Goal: Task Accomplishment & Management: Use online tool/utility

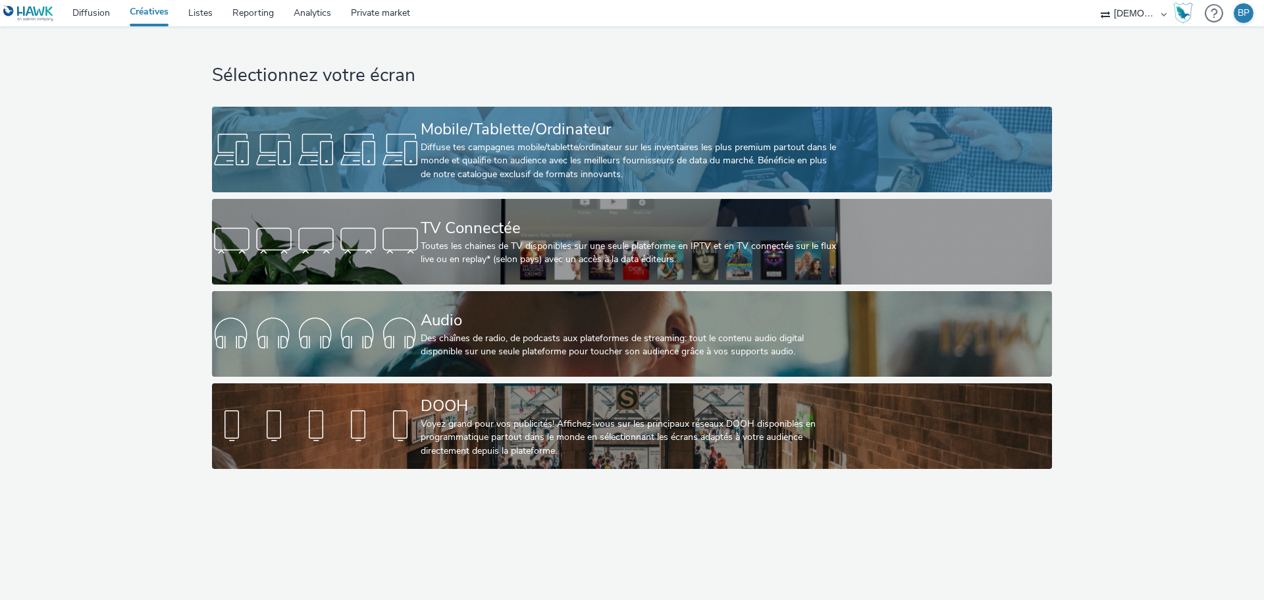
click at [652, 123] on div "Mobile/Tablette/Ordinateur" at bounding box center [629, 129] width 417 height 23
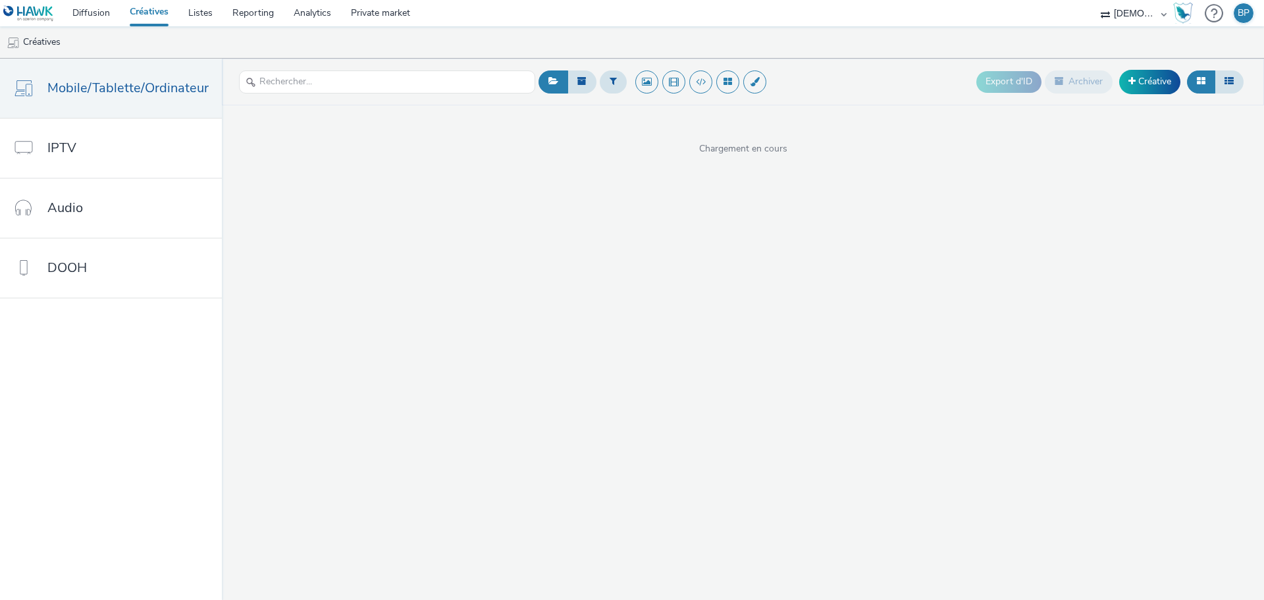
click at [1140, 66] on div "Export d'ID Archiver Créative" at bounding box center [1111, 82] width 270 height 32
click at [1137, 72] on link "Créative" at bounding box center [1149, 82] width 61 height 24
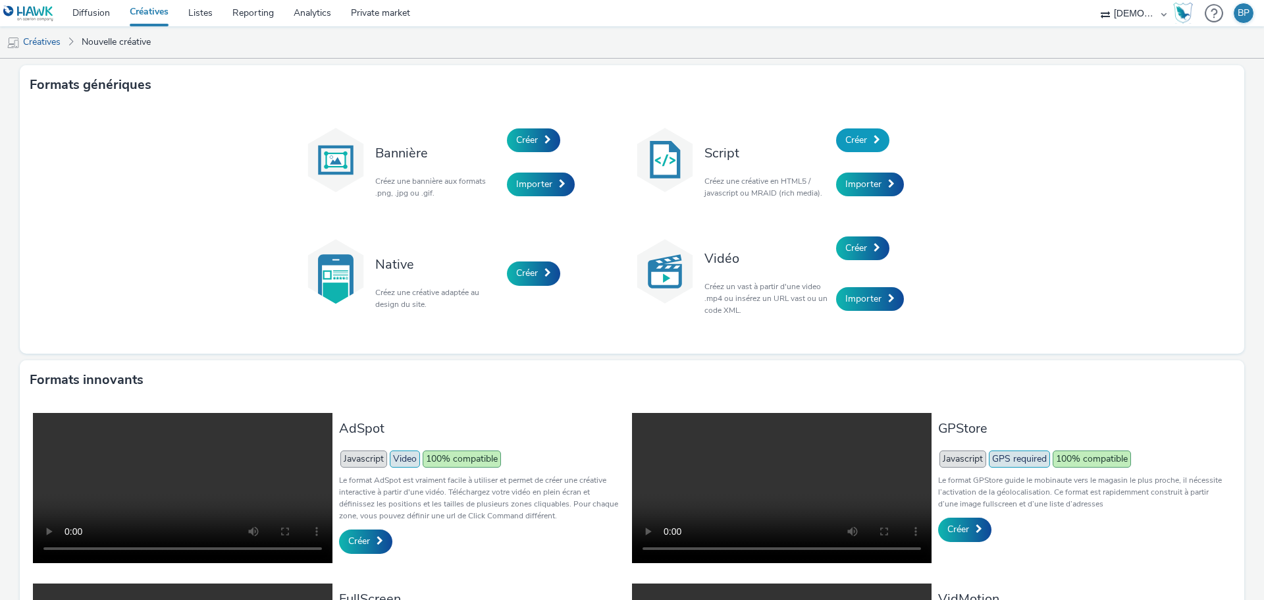
click at [883, 140] on link "Créer" at bounding box center [862, 140] width 53 height 24
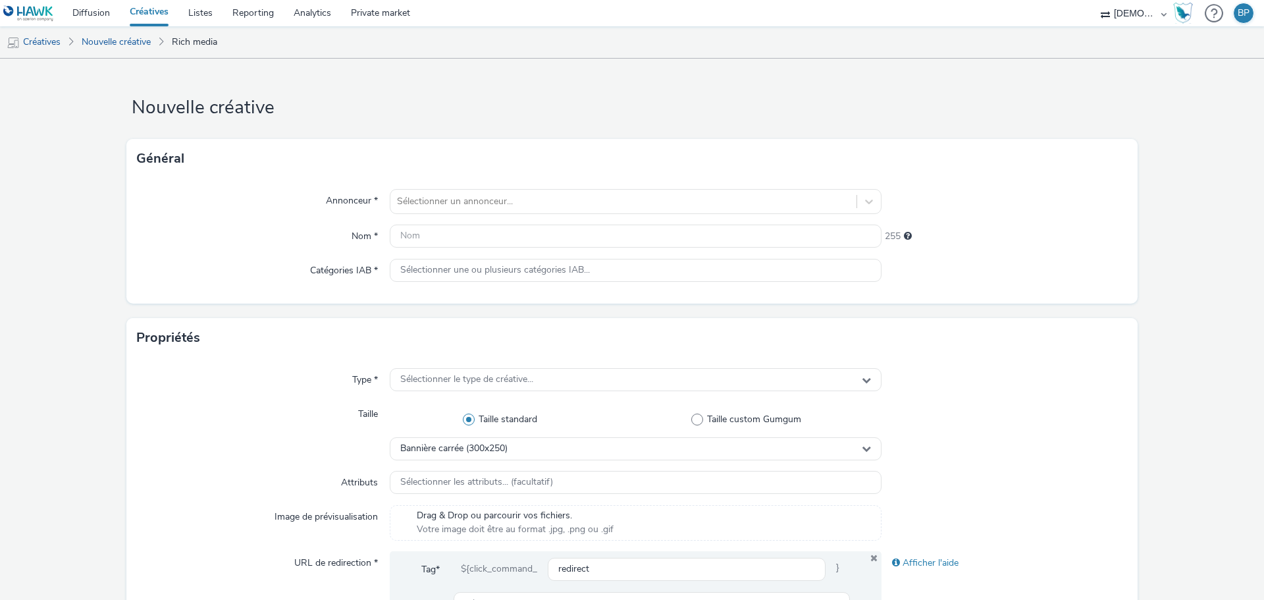
click at [450, 217] on div "Annonceur * Sélectionner un annonceur... Nom * 255 Catégories IAB * Sélectionne…" at bounding box center [631, 240] width 1011 height 125
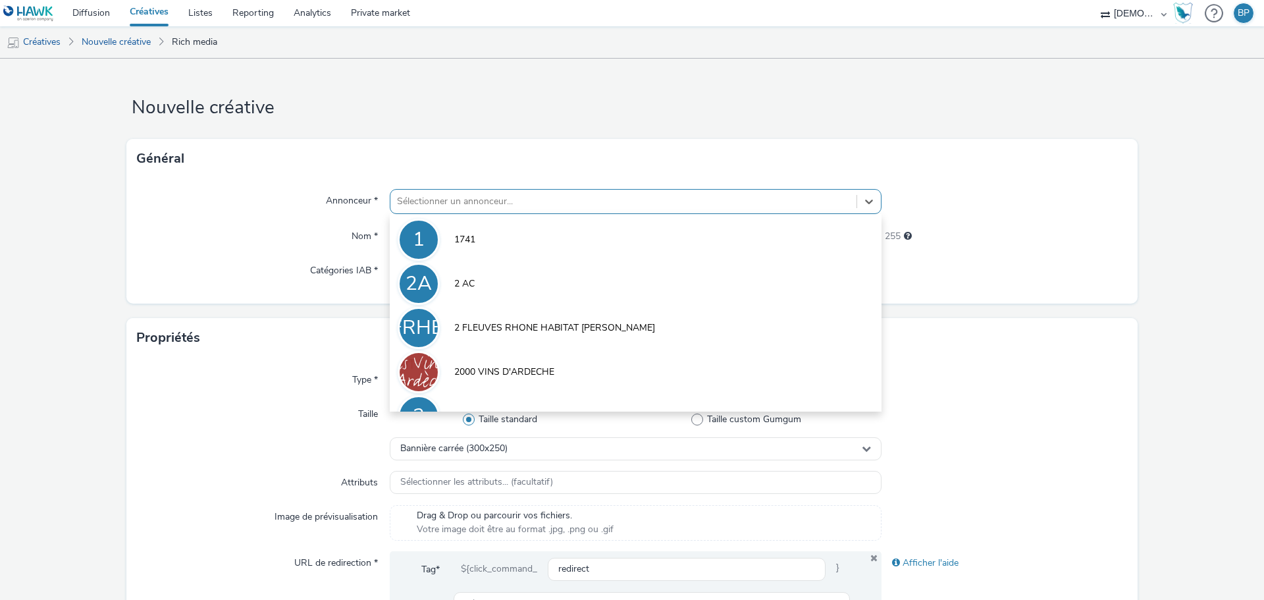
click at [467, 199] on div at bounding box center [623, 201] width 453 height 16
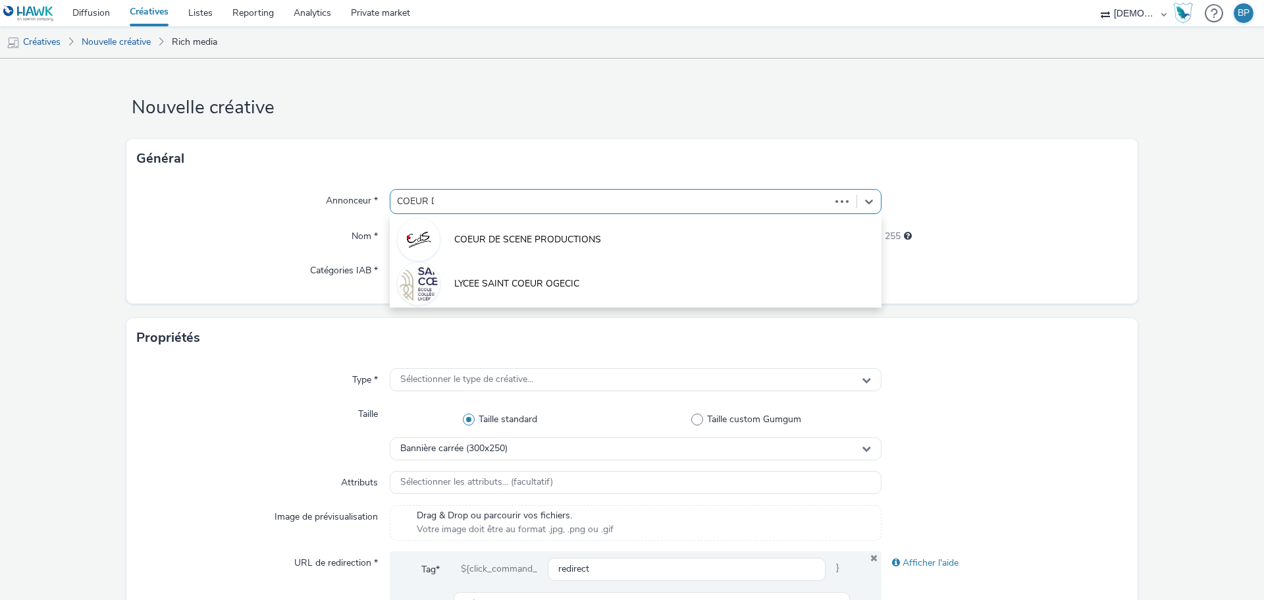
type input "COEUR DE"
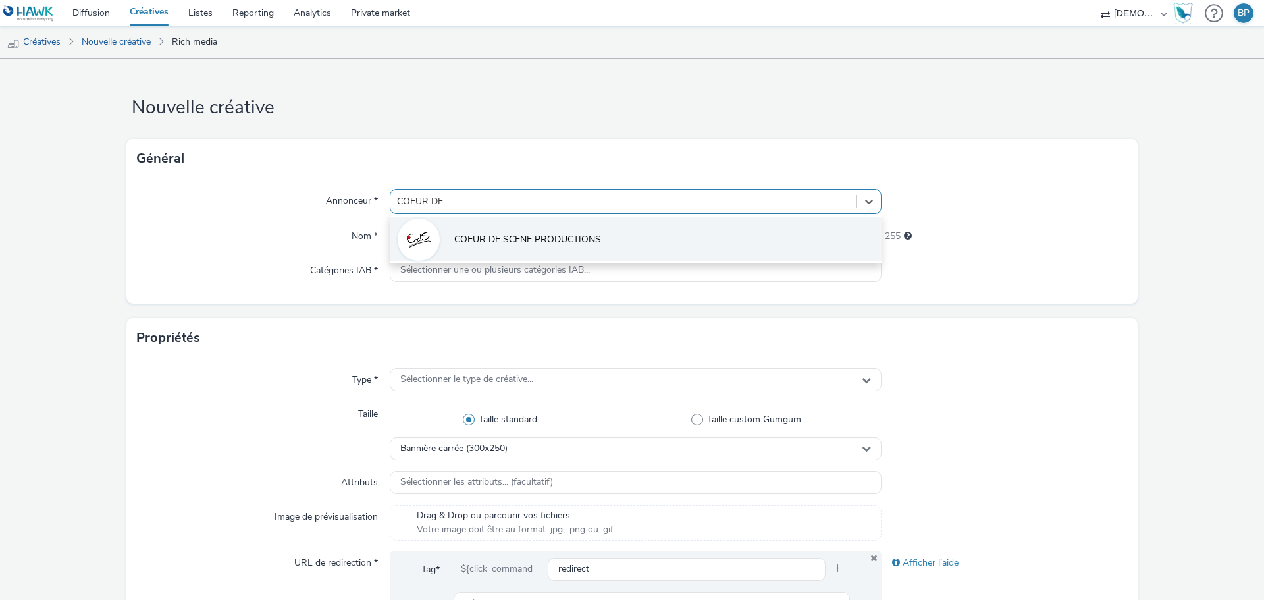
click at [500, 251] on li "COEUR DE SCENE PRODUCTIONS" at bounding box center [636, 239] width 492 height 44
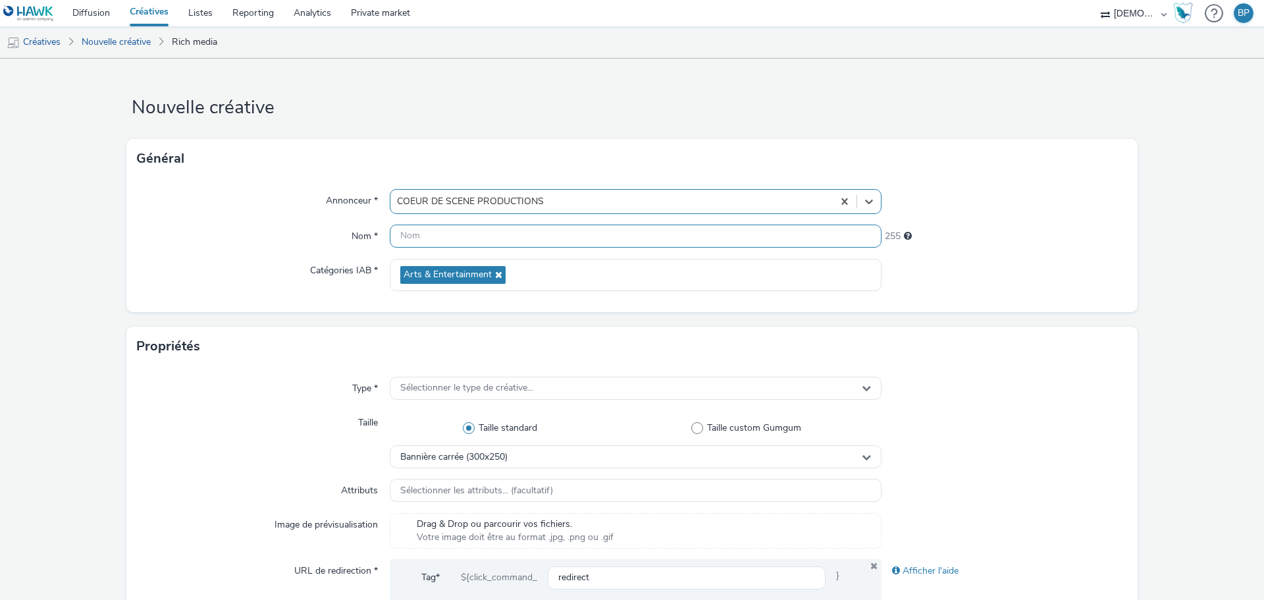
click at [432, 245] on input "text" at bounding box center [636, 235] width 492 height 23
type input "320x480_rire"
click at [1087, 236] on div "243" at bounding box center [1004, 233] width 246 height 18
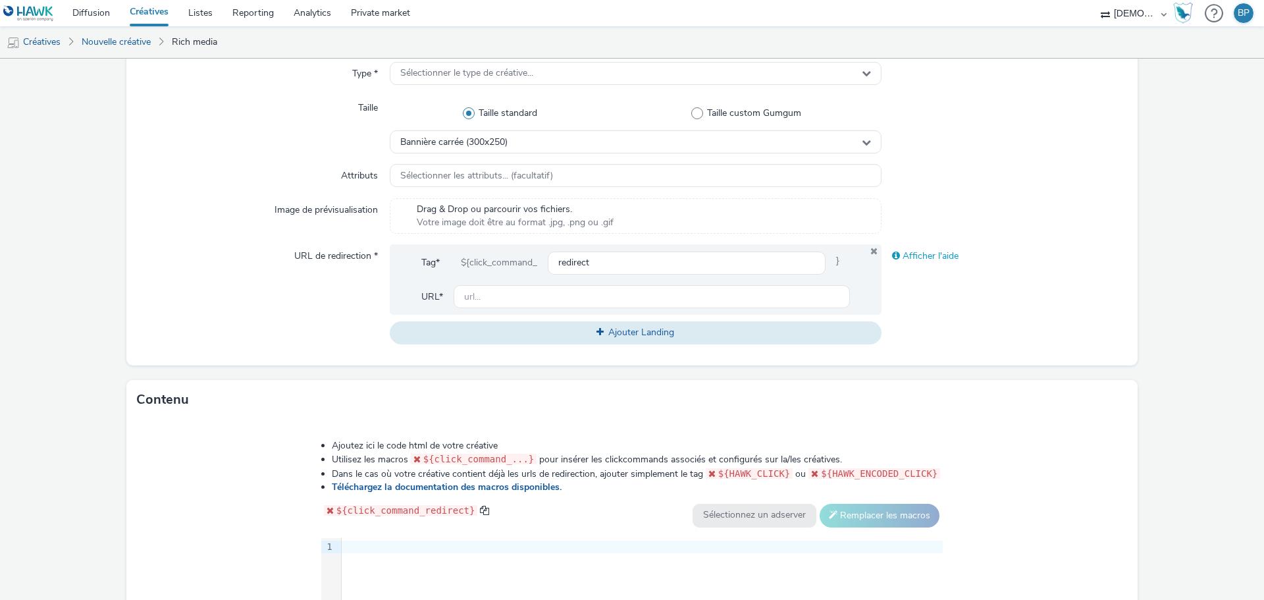
scroll to position [329, 0]
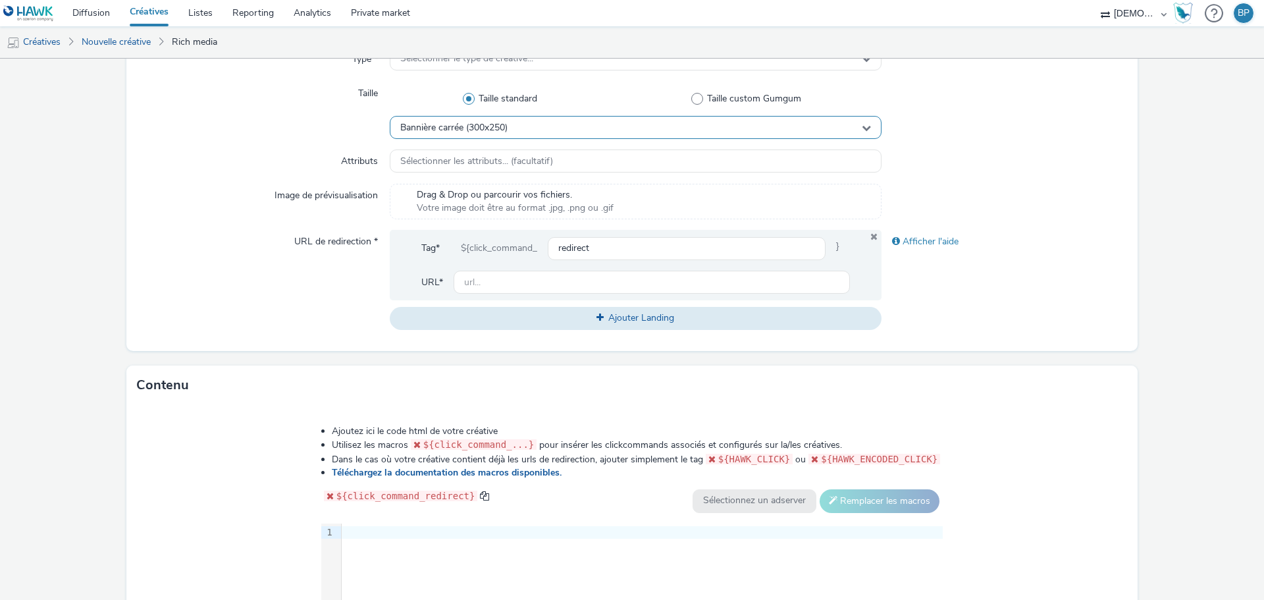
click at [523, 132] on div "Bannière carrée (300x250)" at bounding box center [636, 127] width 492 height 23
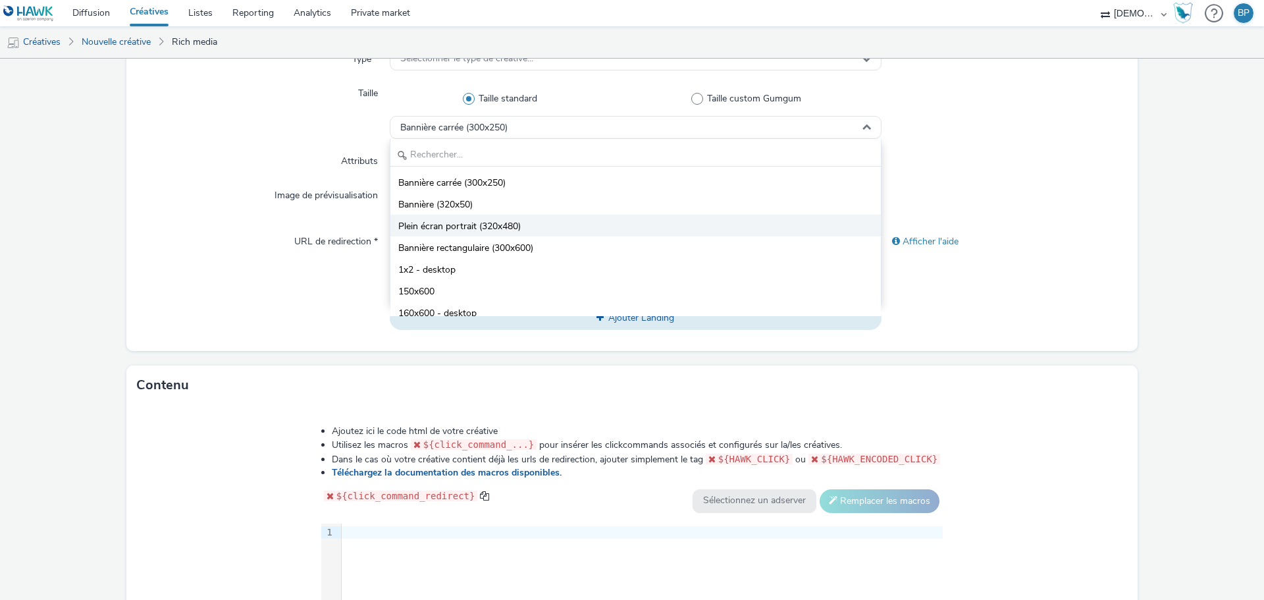
click at [499, 228] on span "Plein écran portrait (320x480)" at bounding box center [459, 226] width 122 height 13
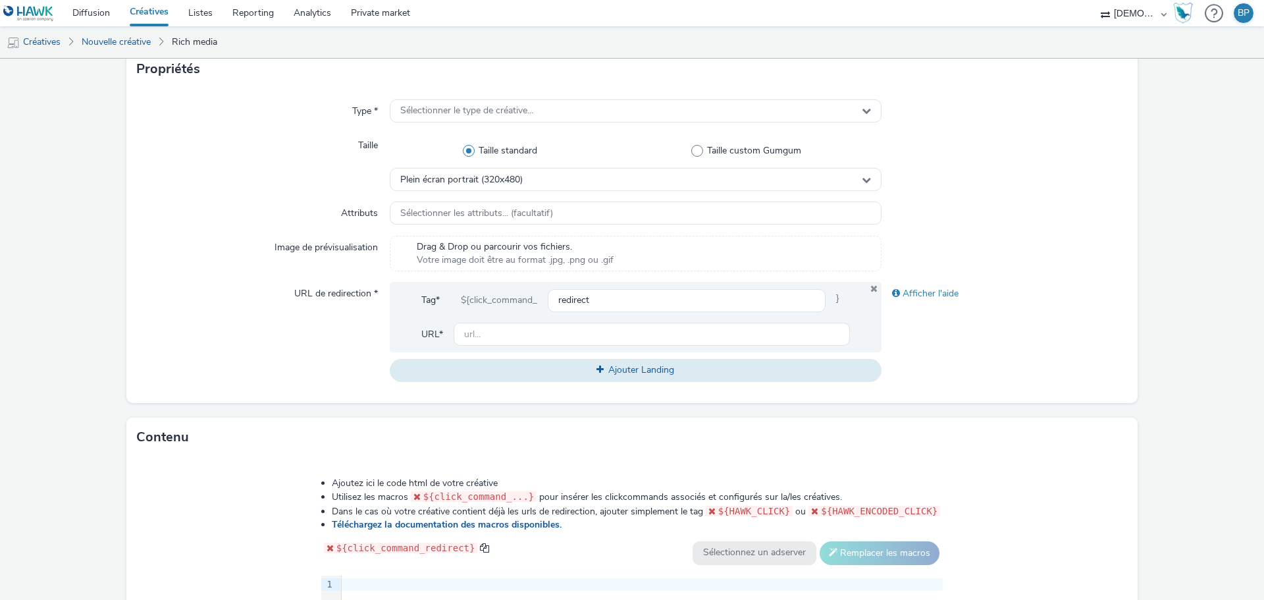
scroll to position [197, 0]
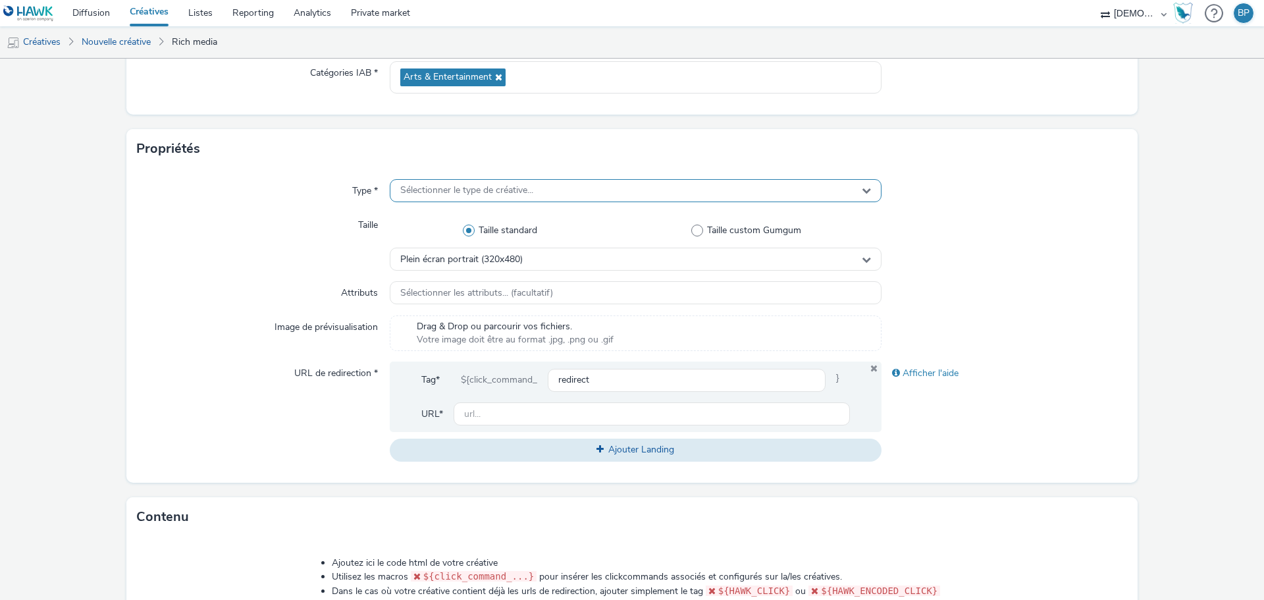
click at [482, 185] on span "Sélectionner le type de créative..." at bounding box center [466, 190] width 133 height 11
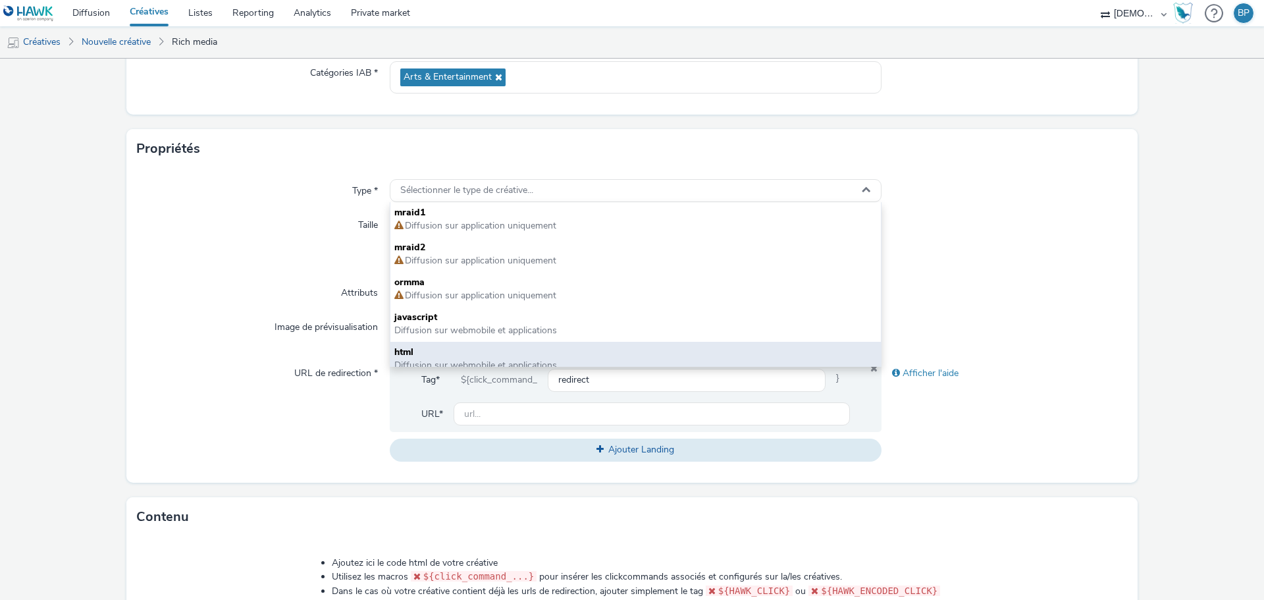
click at [459, 342] on div "html Diffusion sur webmobile et applications" at bounding box center [635, 359] width 490 height 35
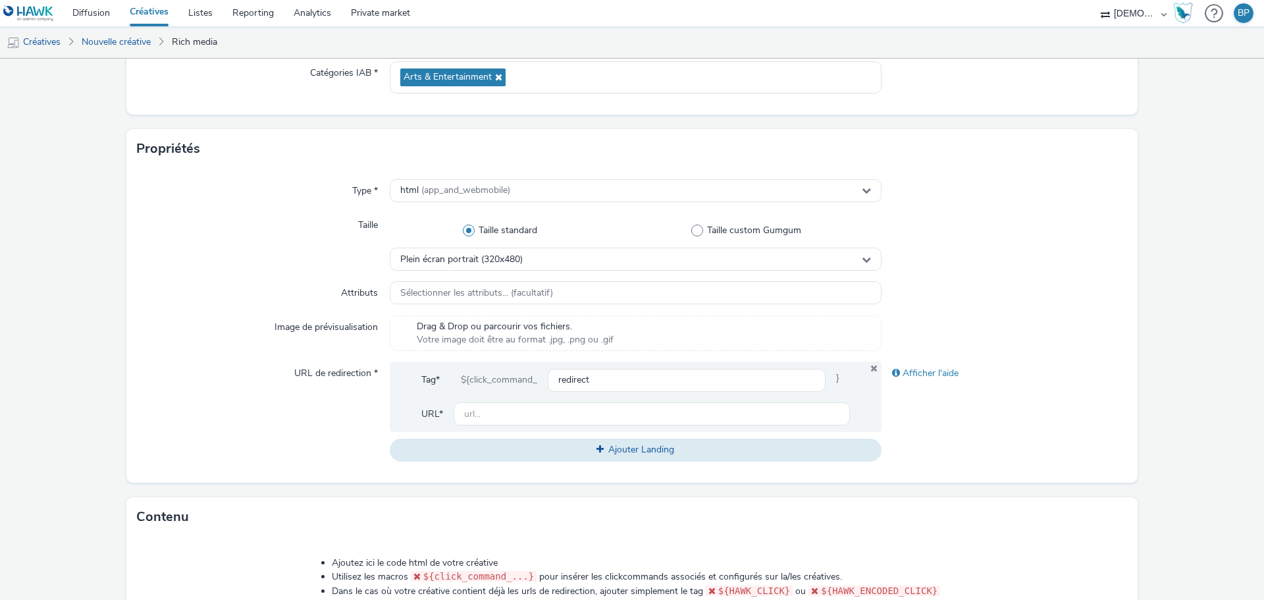
click at [251, 167] on div "Propriétés" at bounding box center [631, 148] width 1011 height 39
drag, startPoint x: 496, startPoint y: 415, endPoint x: 555, endPoint y: 425, distance: 60.7
click at [496, 415] on input "text" at bounding box center [651, 413] width 396 height 23
paste input "[URL][DOMAIN_NAME]"
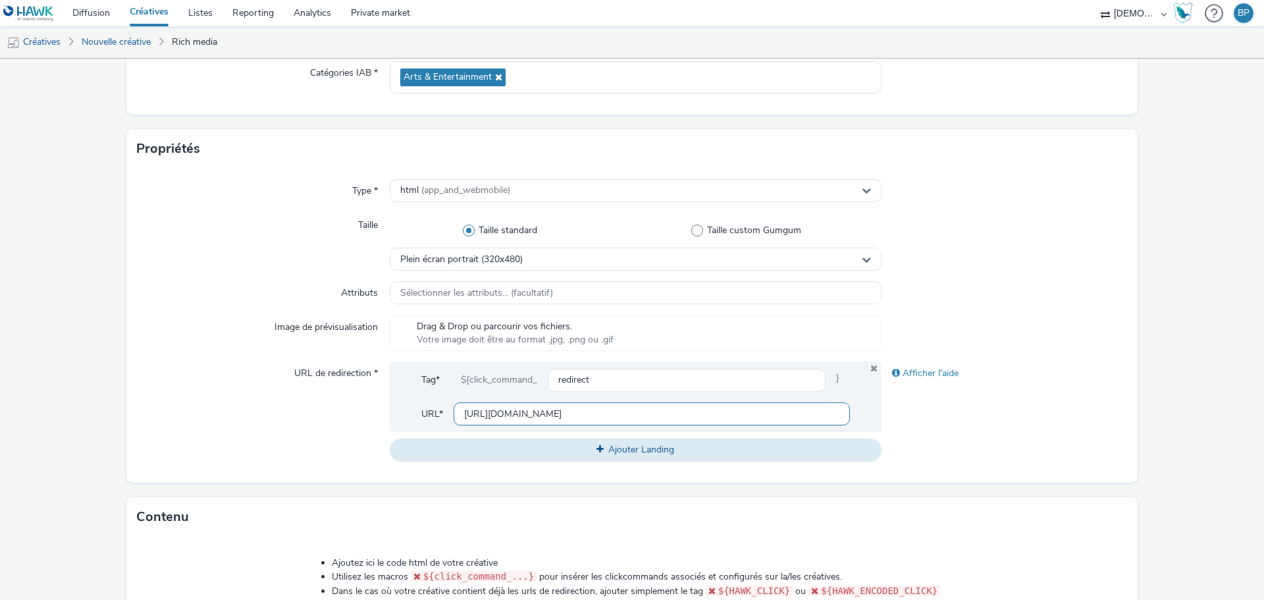
type input "[URL][DOMAIN_NAME]"
click at [1079, 241] on div at bounding box center [1004, 241] width 246 height 57
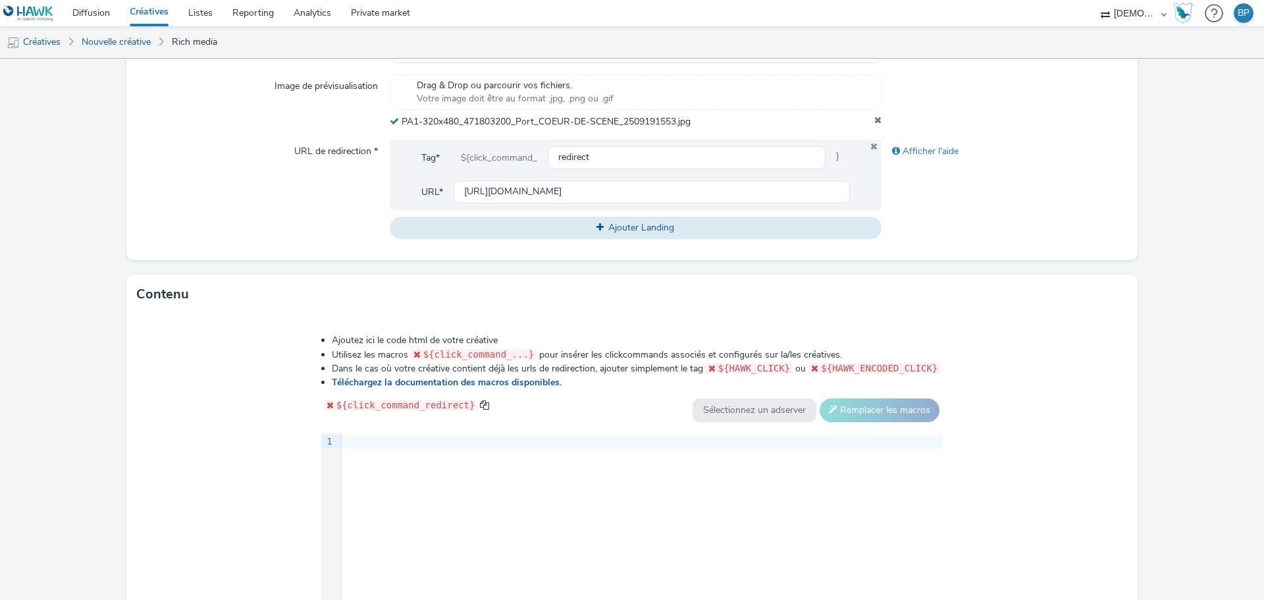
scroll to position [556, 0]
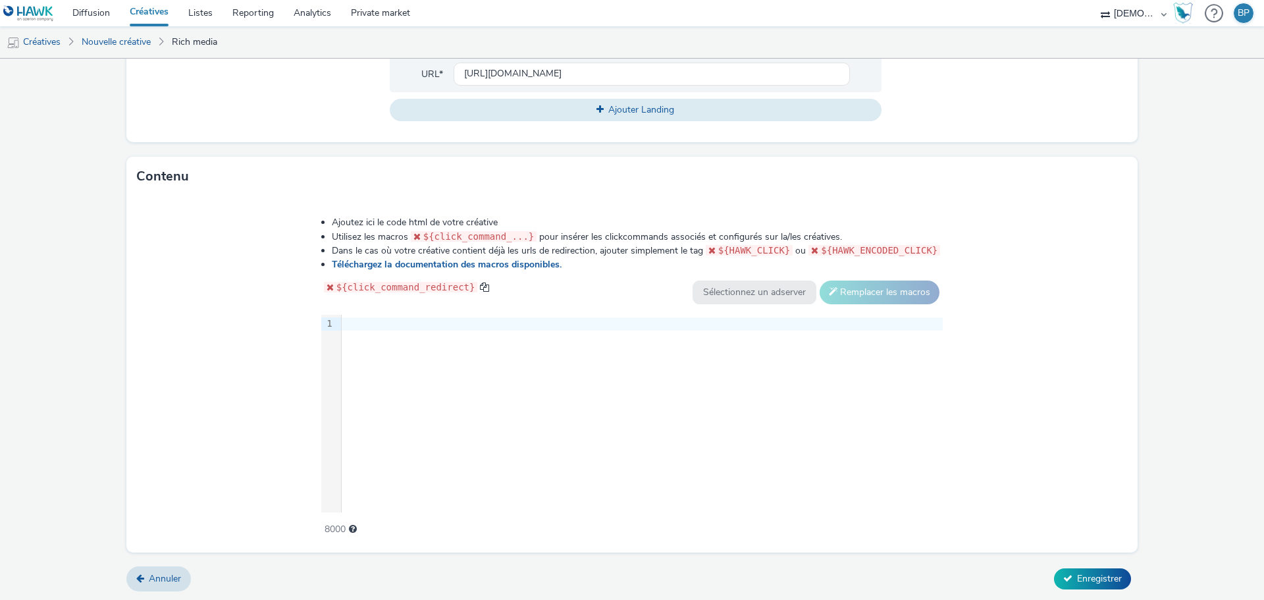
click at [896, 396] on div "9 1 ›" at bounding box center [632, 413] width 622 height 197
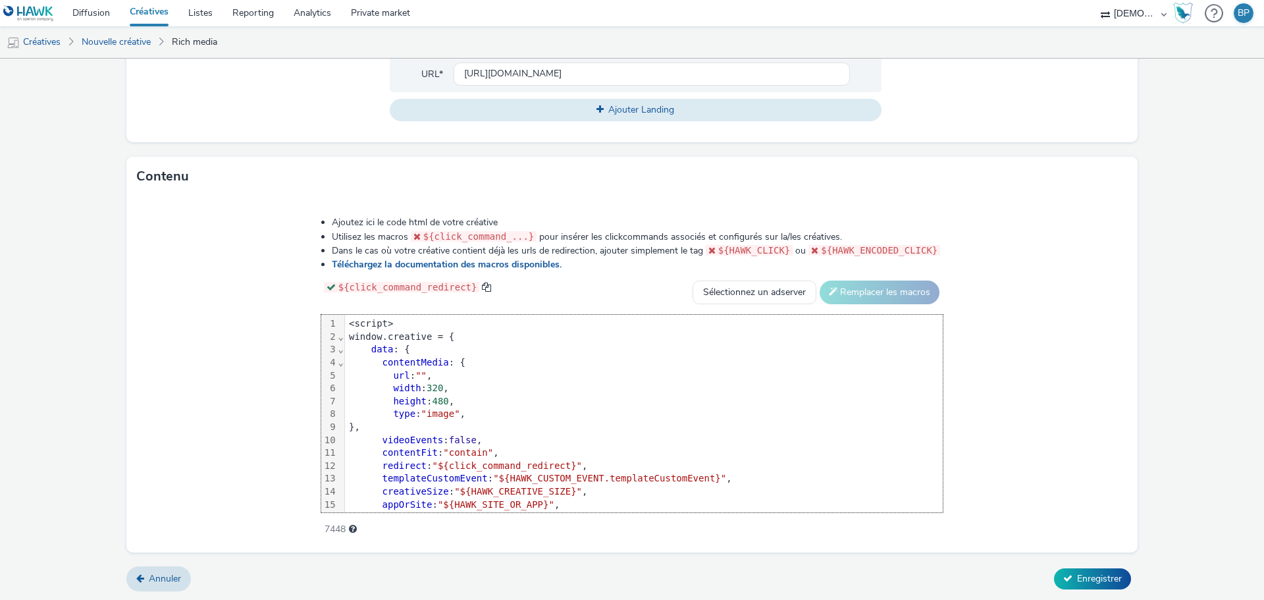
scroll to position [65, 0]
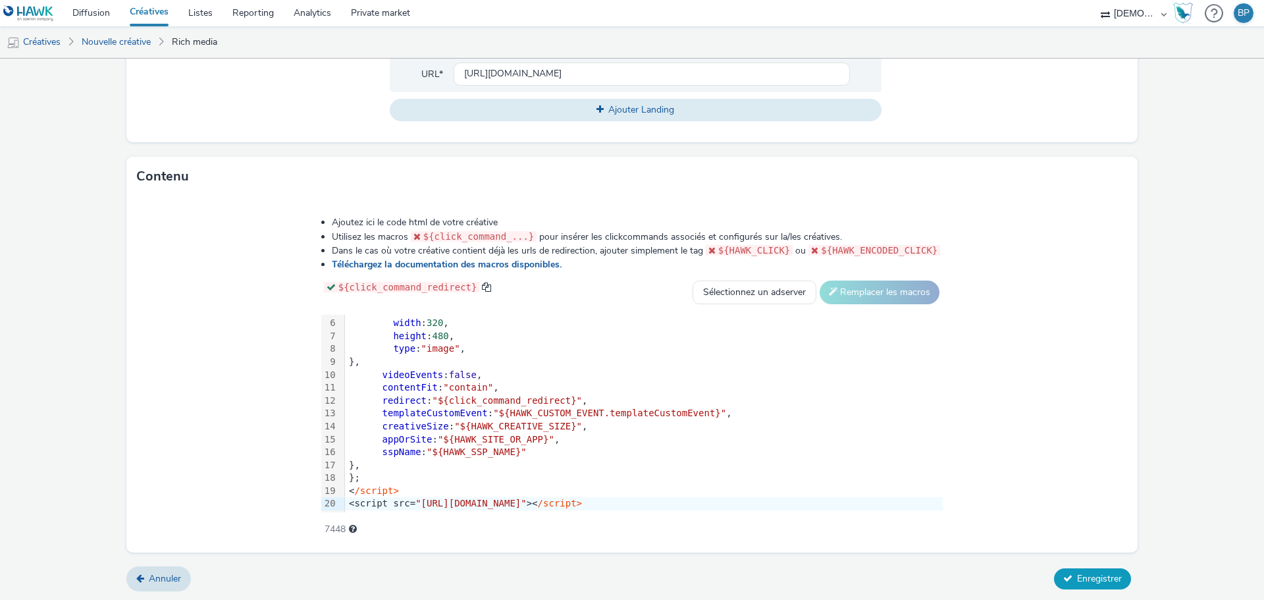
click at [1082, 584] on button "Enregistrer" at bounding box center [1092, 578] width 77 height 21
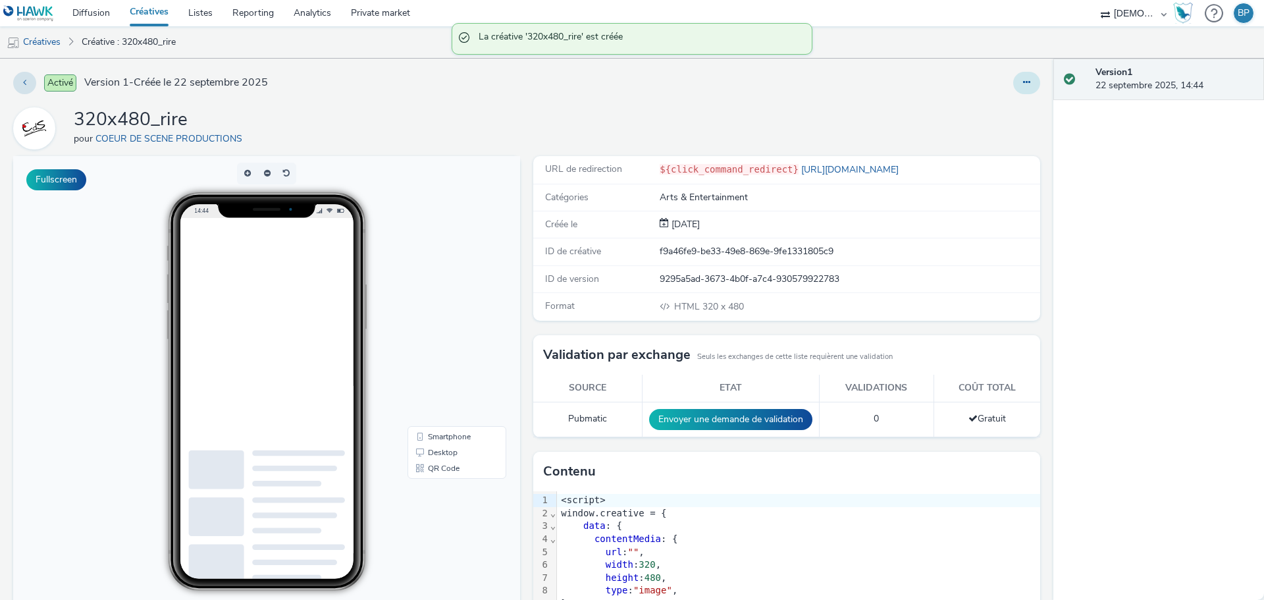
click at [1027, 78] on button at bounding box center [1026, 83] width 27 height 22
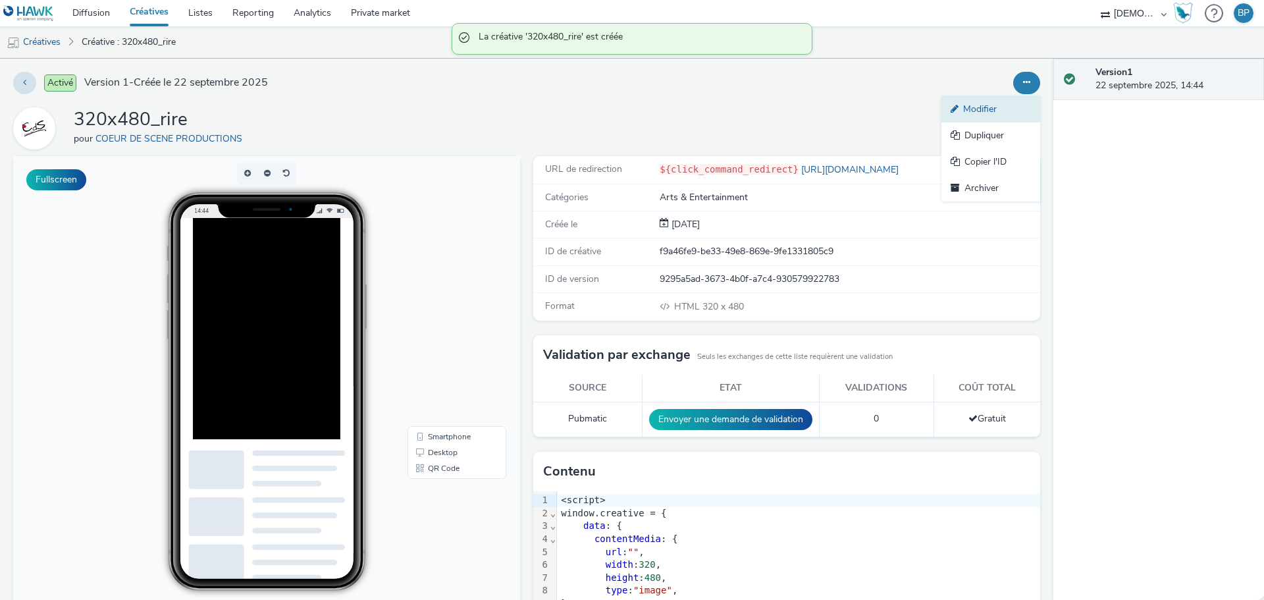
click at [999, 107] on link "Modifier" at bounding box center [990, 109] width 99 height 26
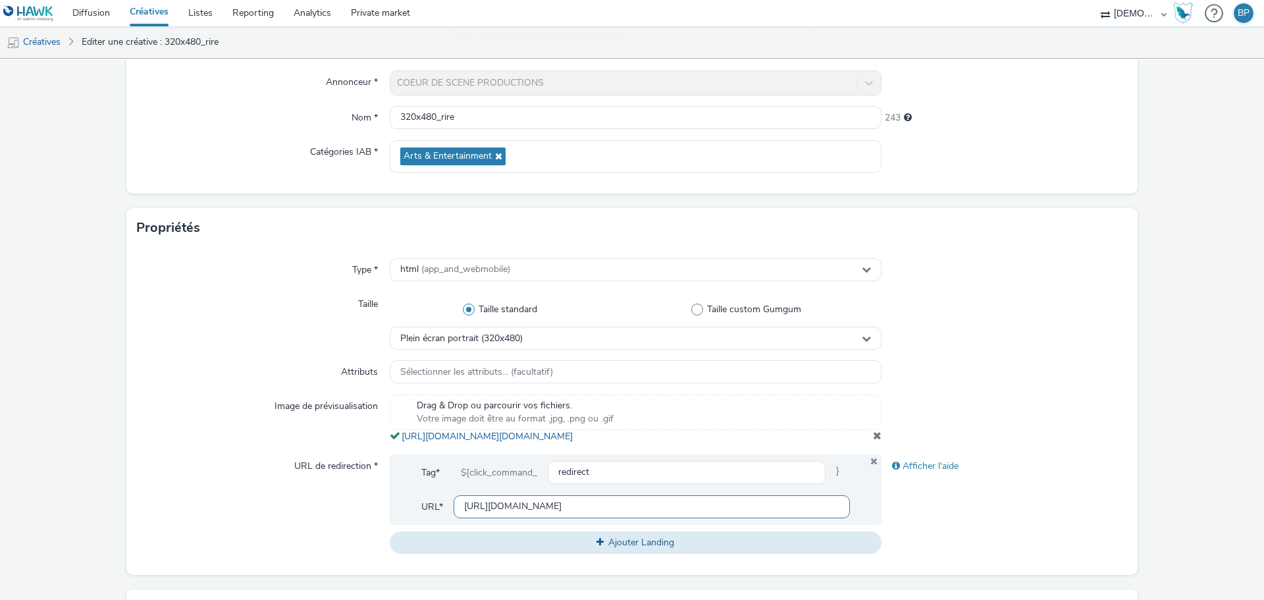
scroll to position [263, 0]
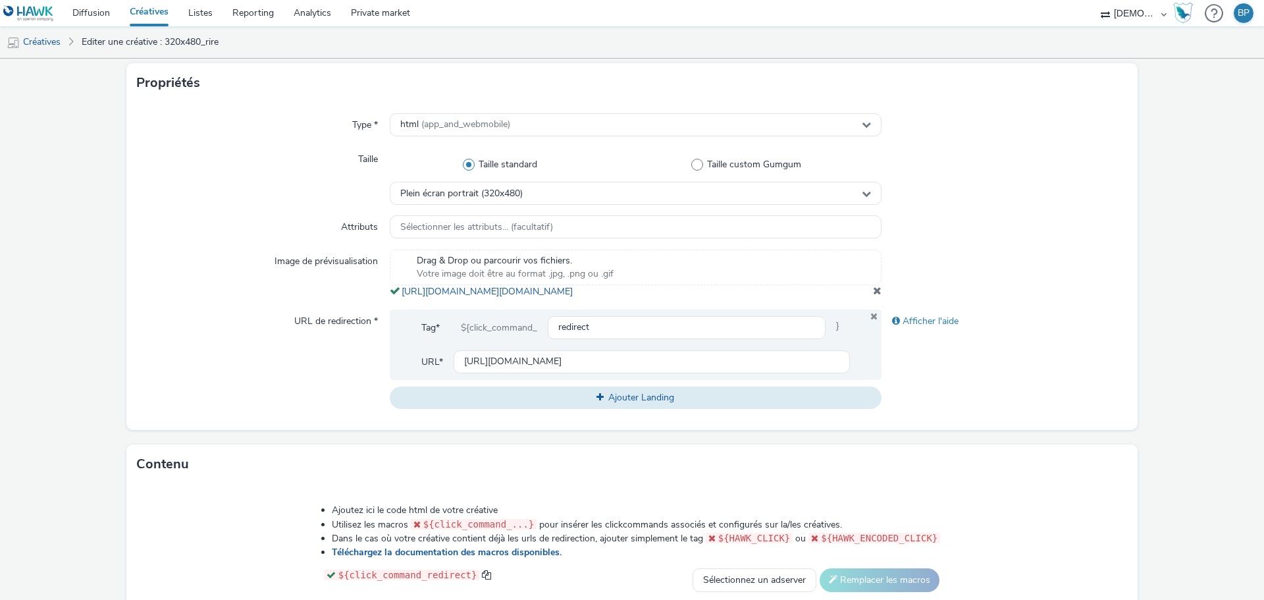
copy span "[URL][DOMAIN_NAME][DOMAIN_NAME]"
drag, startPoint x: 719, startPoint y: 309, endPoint x: 390, endPoint y: 292, distance: 330.1
click at [390, 292] on div "Drag & Drop ou parcourir vos fichiers. Votre image doit être au format .jpg, .p…" at bounding box center [636, 273] width 492 height 49
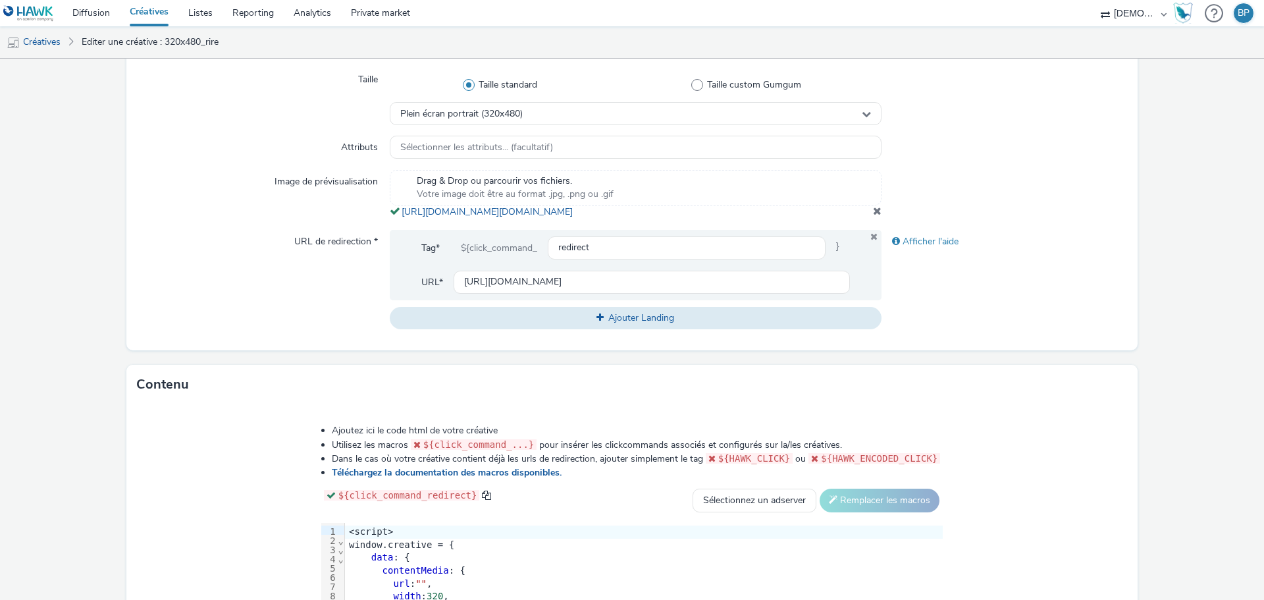
scroll to position [564, 0]
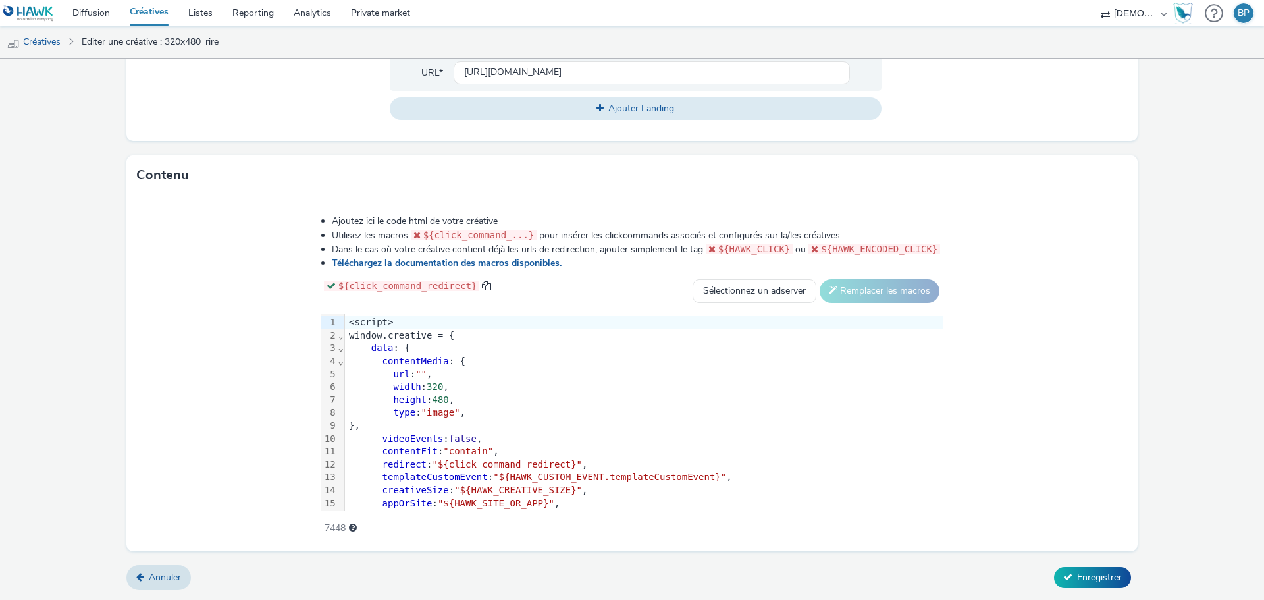
click at [419, 372] on span """" at bounding box center [420, 374] width 11 height 11
click at [421, 371] on span """" at bounding box center [420, 374] width 11 height 11
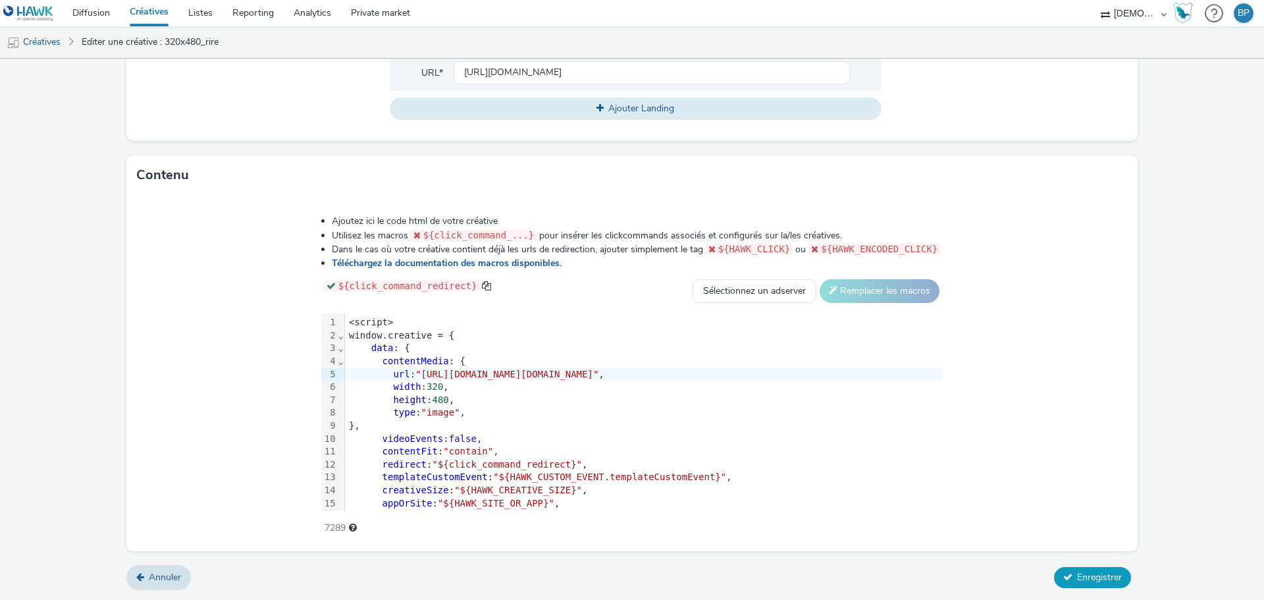
click at [1077, 586] on button "Enregistrer" at bounding box center [1092, 577] width 77 height 21
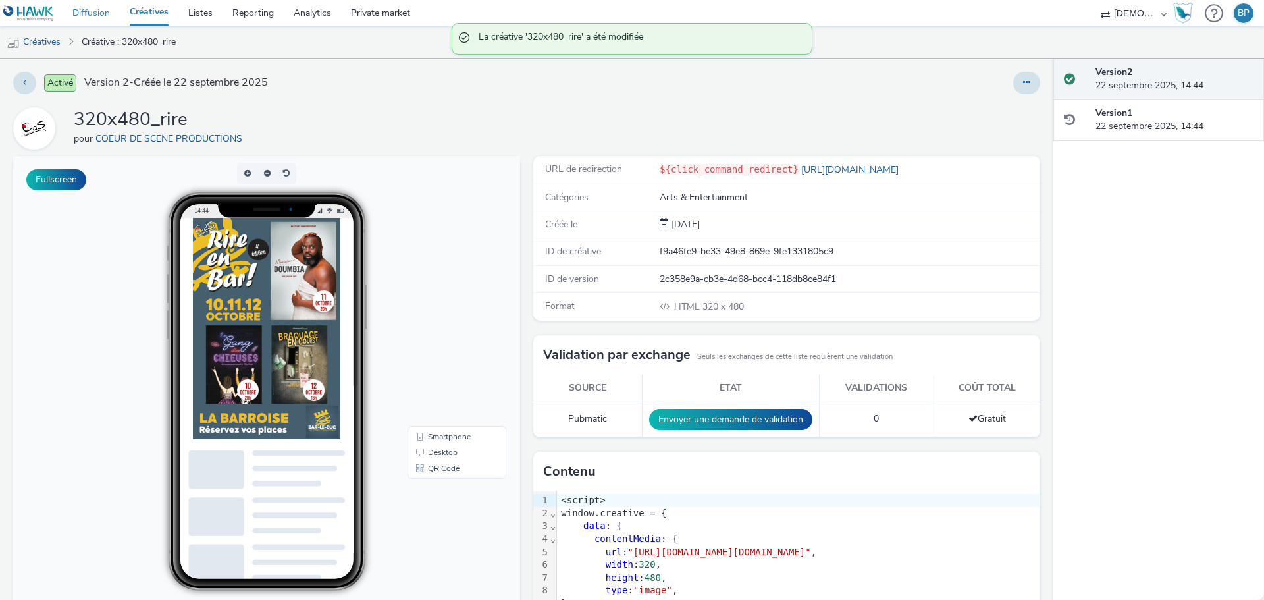
drag, startPoint x: 76, startPoint y: 14, endPoint x: 84, endPoint y: 13, distance: 7.9
click at [76, 14] on link "Diffusion" at bounding box center [91, 13] width 57 height 26
